Goal: Transaction & Acquisition: Purchase product/service

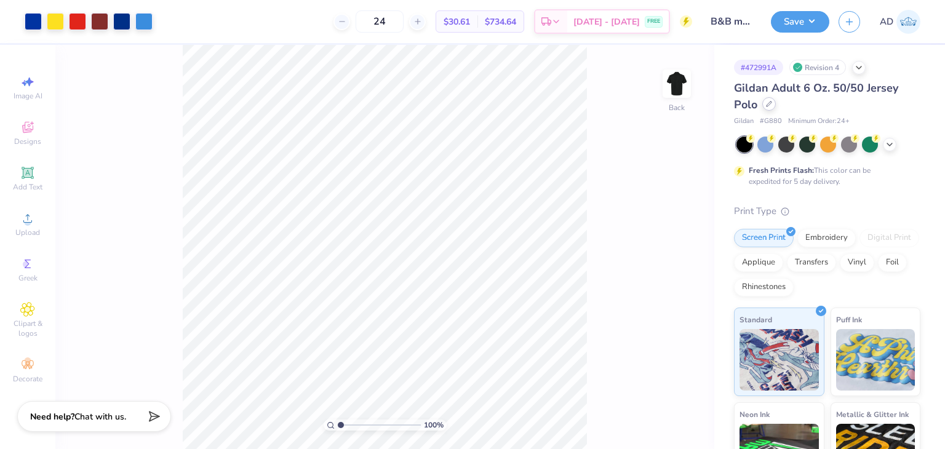
click at [763, 100] on div at bounding box center [769, 104] width 14 height 14
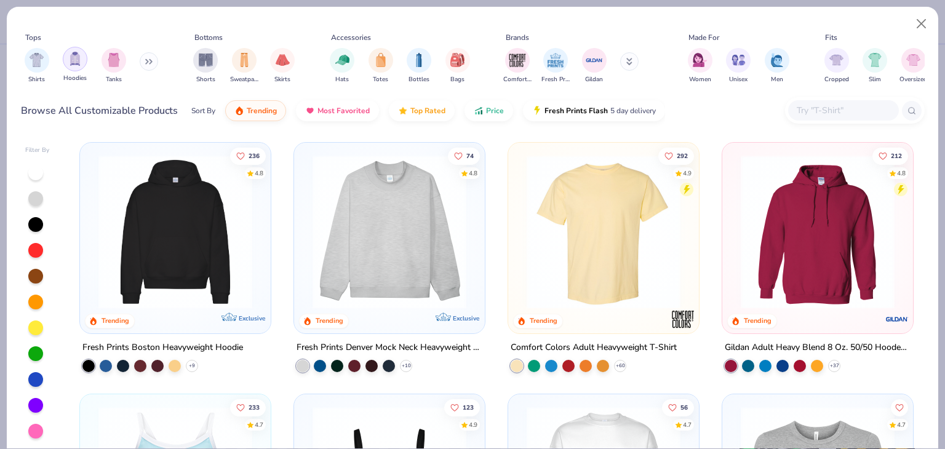
click at [78, 63] on img "filter for Hoodies" at bounding box center [75, 59] width 14 height 14
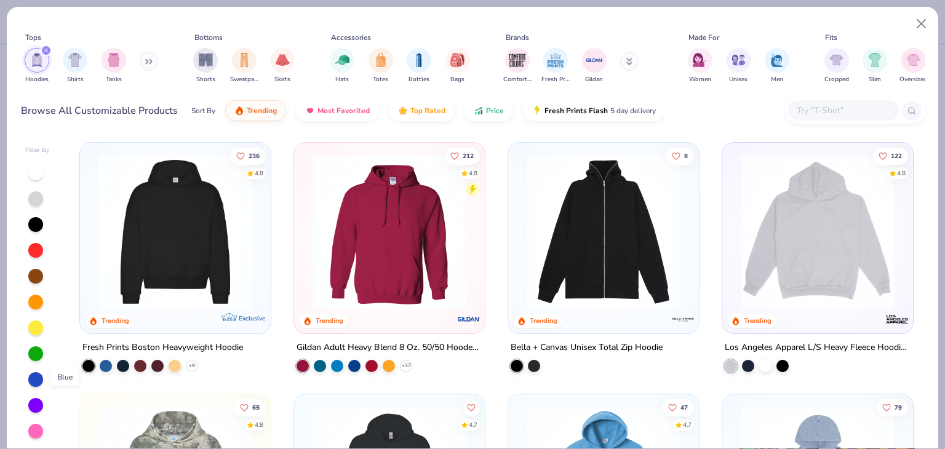
click at [36, 376] on div at bounding box center [35, 379] width 15 height 15
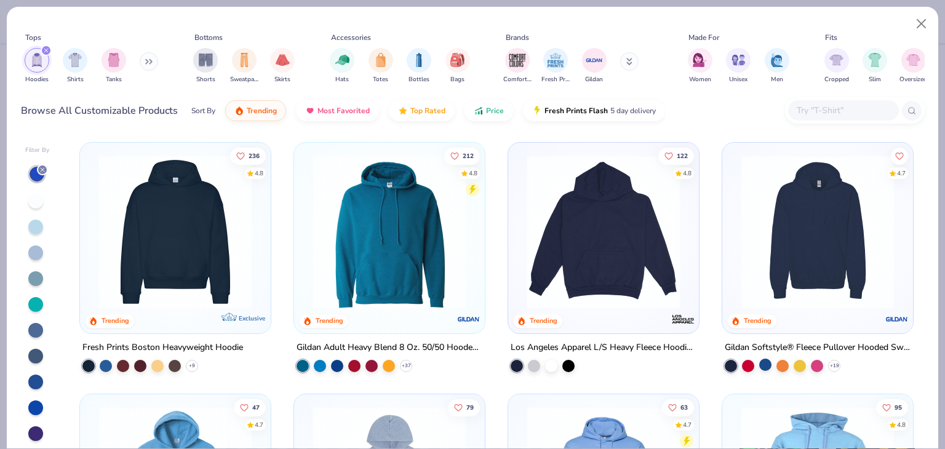
click at [759, 359] on div at bounding box center [765, 365] width 12 height 12
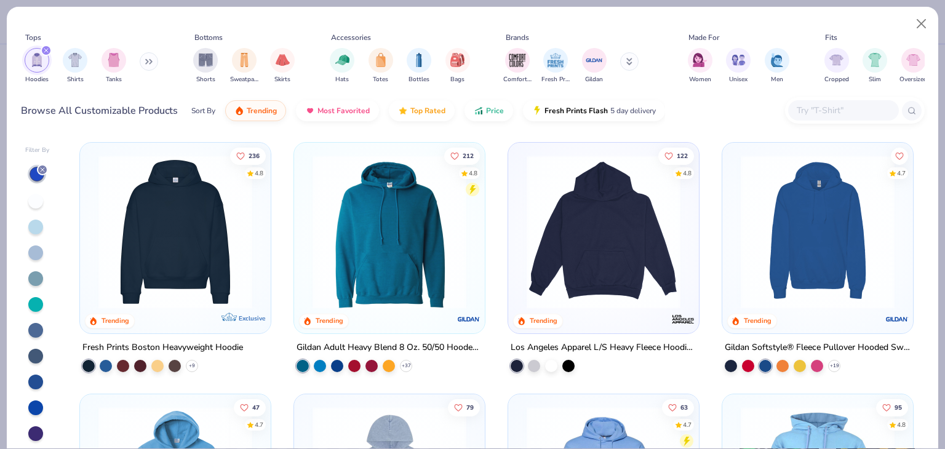
click at [844, 343] on div "Gildan Softstyle® Fleece Pullover Hooded Sweatshirt" at bounding box center [818, 347] width 186 height 15
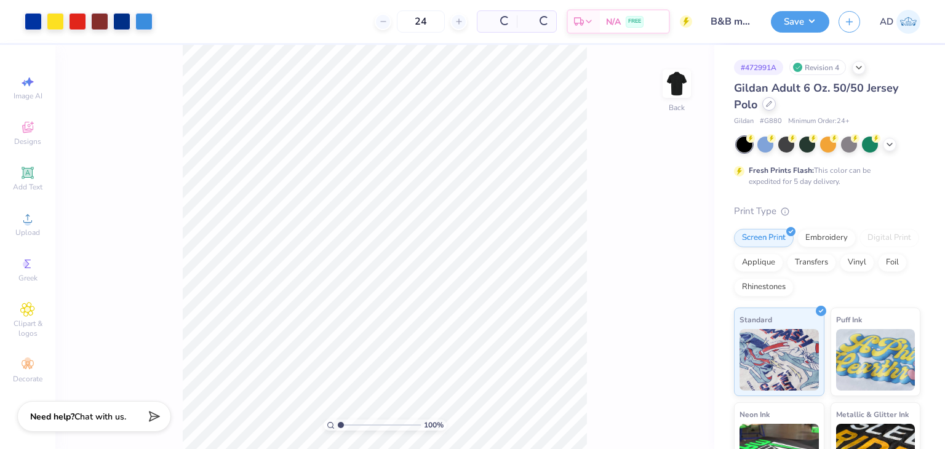
click at [766, 106] on icon at bounding box center [769, 104] width 6 height 6
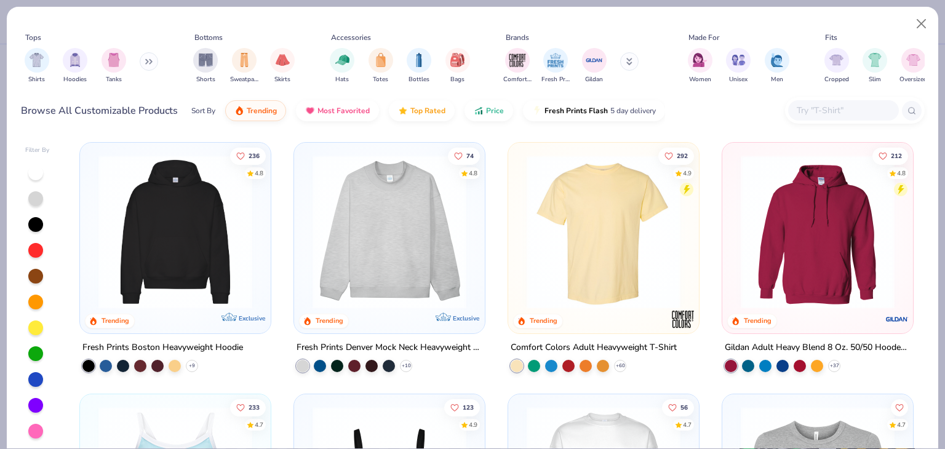
click at [754, 253] on img at bounding box center [818, 232] width 166 height 154
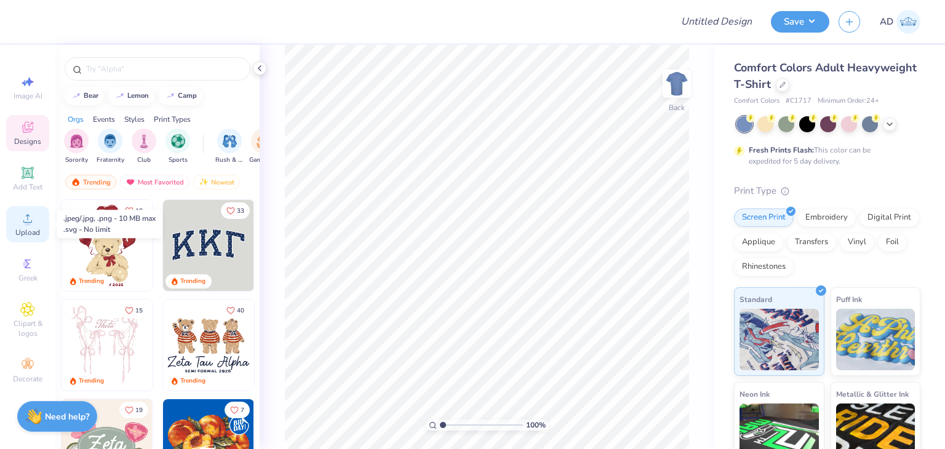
click at [40, 225] on div "Upload" at bounding box center [27, 224] width 43 height 36
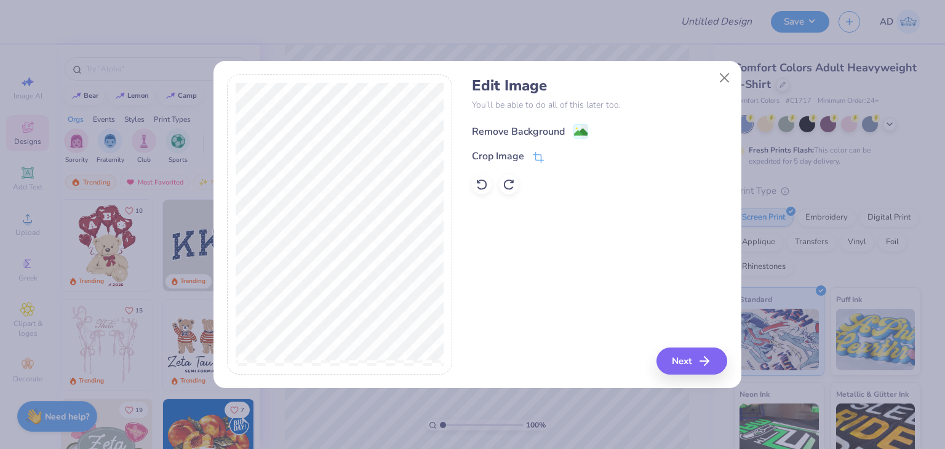
click at [524, 134] on div "Remove Background" at bounding box center [518, 131] width 93 height 15
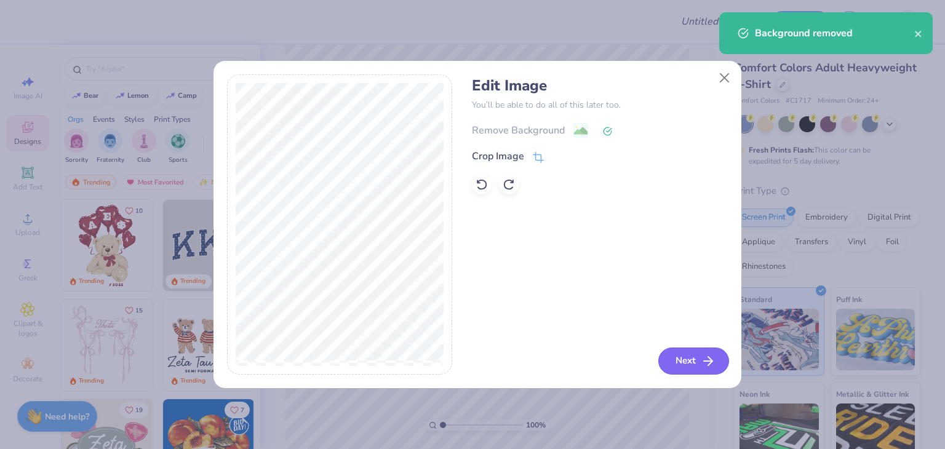
click at [693, 372] on button "Next" at bounding box center [693, 361] width 71 height 27
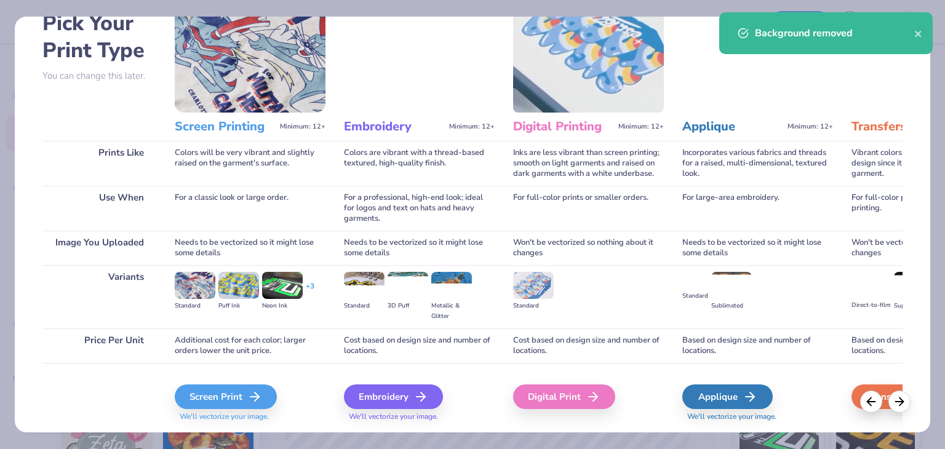
scroll to position [103, 0]
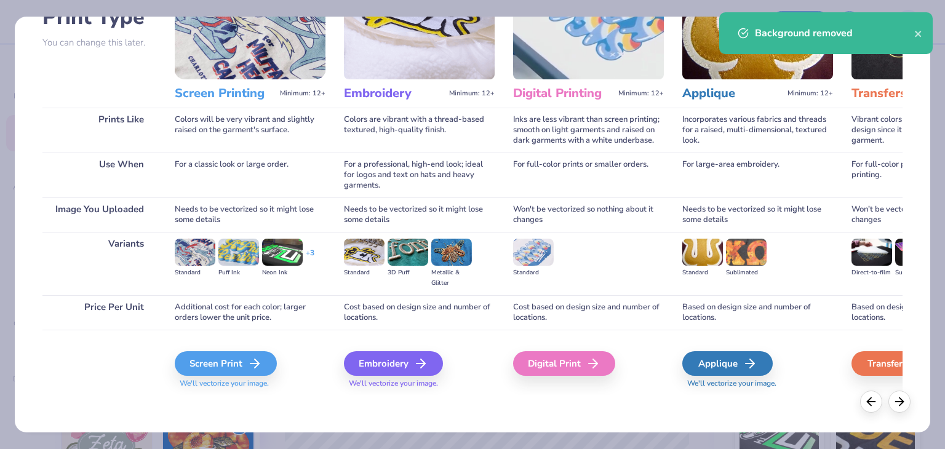
click at [237, 422] on div "Pick Your Print Type You can change this later. Prints Like Use When Image You …" at bounding box center [473, 221] width 916 height 422
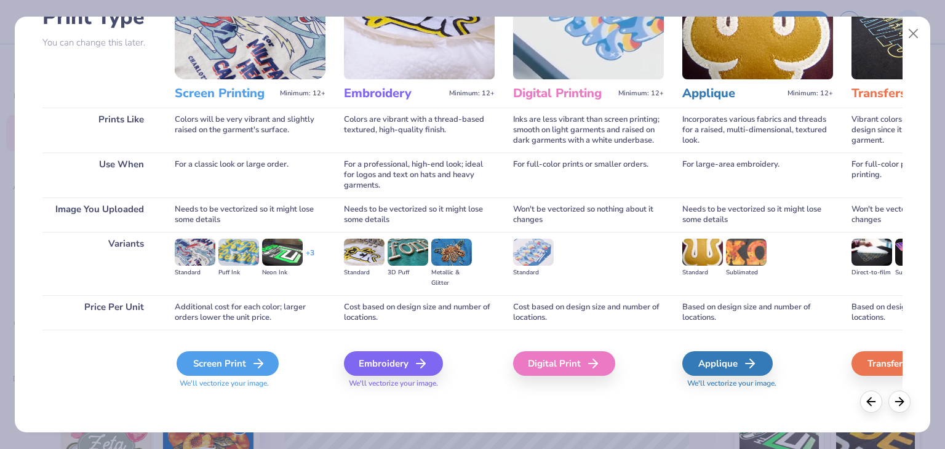
click at [251, 358] on icon at bounding box center [258, 363] width 15 height 15
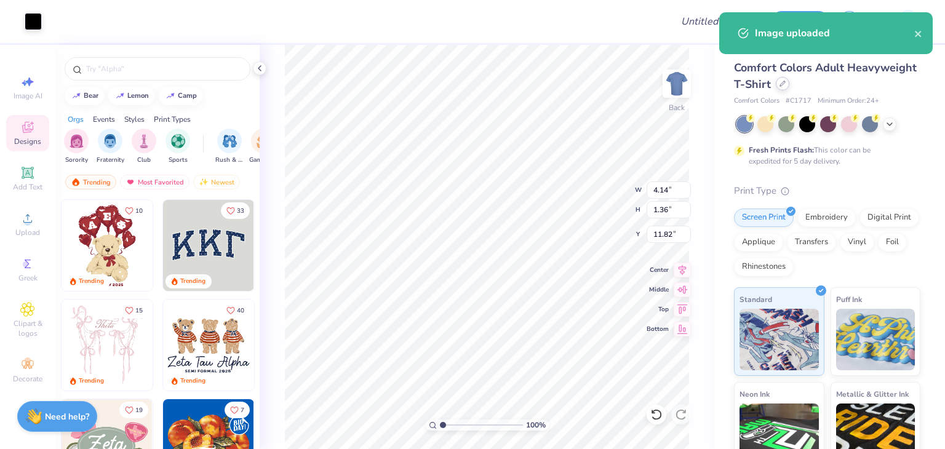
click at [786, 82] on icon at bounding box center [783, 84] width 6 height 6
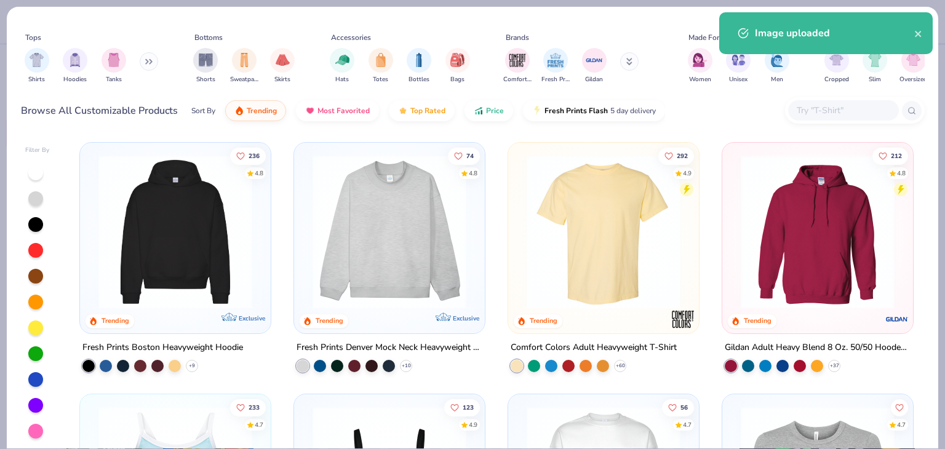
click at [812, 114] on input "text" at bounding box center [843, 110] width 95 height 14
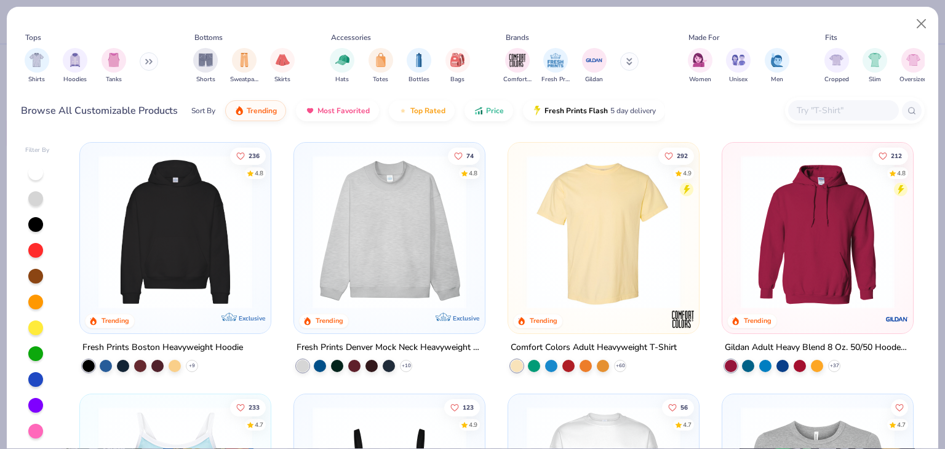
click at [399, 343] on div "Fresh Prints Denver Mock Neck Heavyweight Sweatshirt" at bounding box center [390, 347] width 186 height 15
